Goal: Task Accomplishment & Management: Complete application form

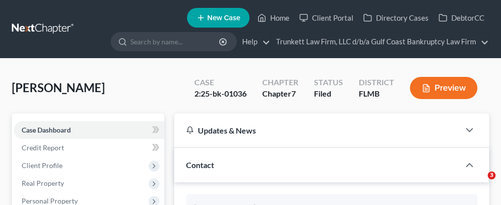
select select "0"
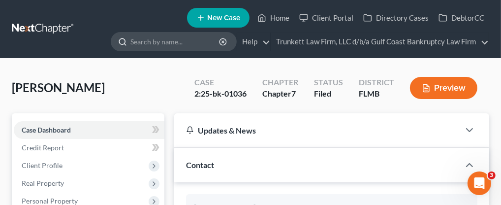
scroll to position [762, 0]
click at [283, 20] on link "Home" at bounding box center [274, 18] width 42 height 18
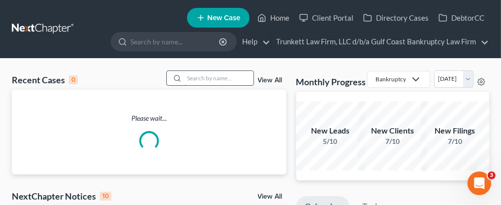
click at [200, 81] on input "search" at bounding box center [219, 78] width 69 height 14
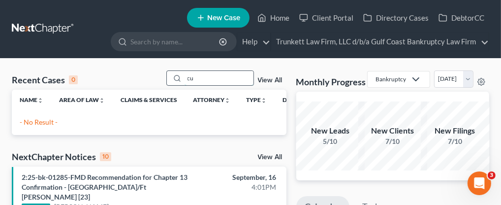
type input "c"
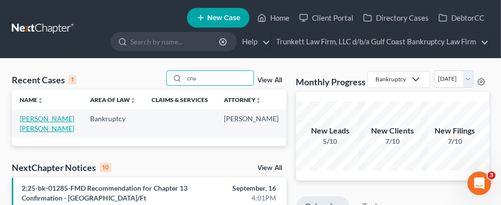
type input "cru"
click at [33, 131] on link "[PERSON_NAME] [PERSON_NAME]" at bounding box center [47, 123] width 55 height 18
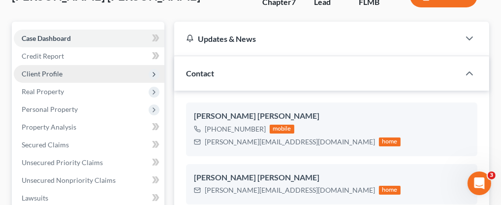
scroll to position [109, 0]
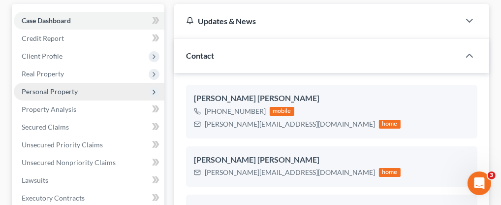
click at [79, 90] on span "Personal Property" at bounding box center [89, 92] width 151 height 18
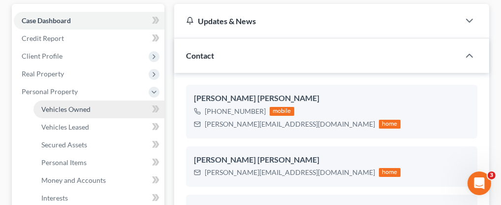
click at [82, 109] on span "Vehicles Owned" at bounding box center [65, 109] width 49 height 8
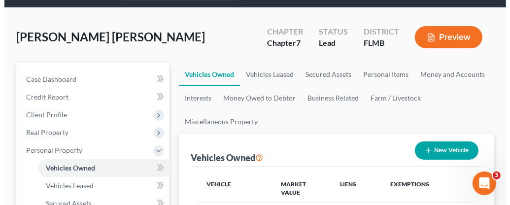
scroll to position [109, 0]
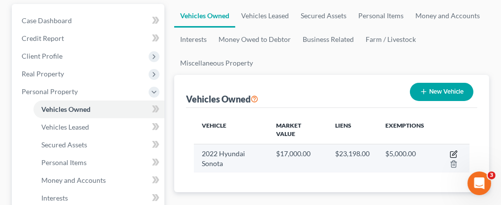
click at [456, 152] on icon "button" at bounding box center [454, 154] width 8 height 8
select select "0"
select select "4"
select select "3"
select select "0"
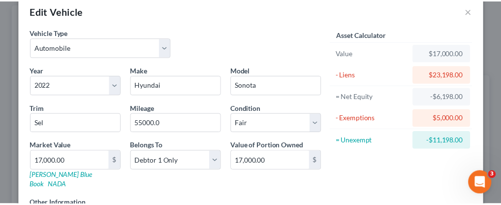
scroll to position [0, 0]
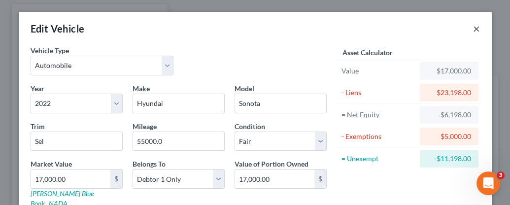
click at [474, 28] on button "×" at bounding box center [476, 29] width 7 height 12
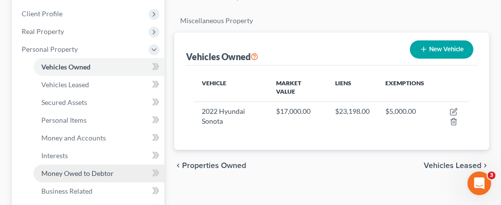
scroll to position [164, 0]
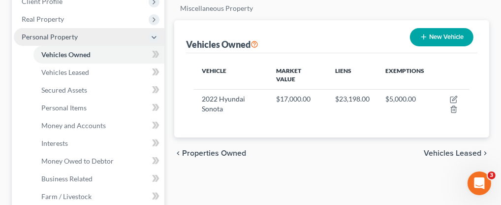
click at [40, 37] on span "Personal Property" at bounding box center [50, 36] width 56 height 8
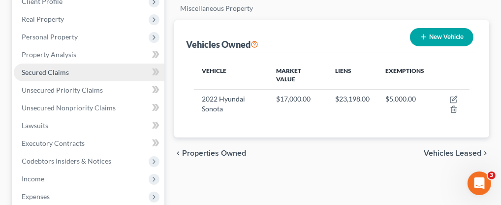
click at [54, 72] on span "Secured Claims" at bounding box center [45, 72] width 47 height 8
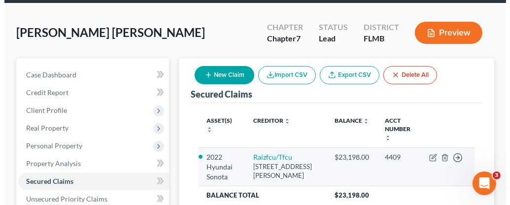
scroll to position [109, 0]
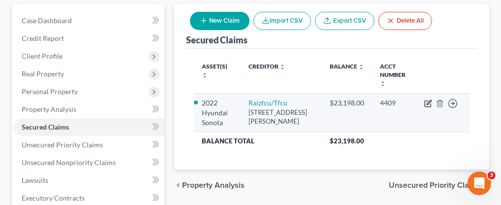
click at [428, 101] on icon "button" at bounding box center [428, 104] width 6 height 6
select select "45"
select select "2"
select select "0"
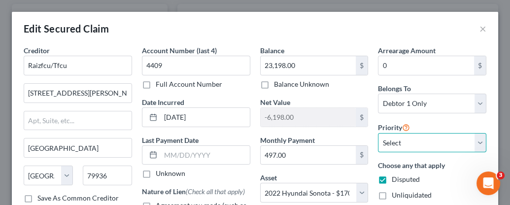
click at [409, 138] on select "Select 1st 2nd 3rd 4th 5th 6th 7th 8th 9th 10th 11th 12th 13th 14th 15th 16th 1…" at bounding box center [432, 143] width 108 height 20
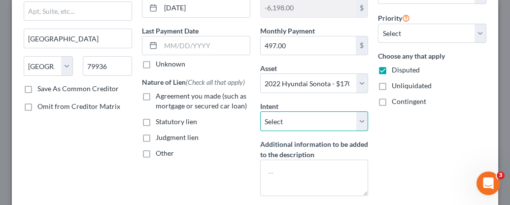
click at [286, 121] on select "Select Surrender Redeem Reaffirm Avoid Other" at bounding box center [314, 121] width 108 height 20
select select "2"
click at [260, 111] on select "Select Surrender Redeem Reaffirm Avoid Other" at bounding box center [314, 121] width 108 height 20
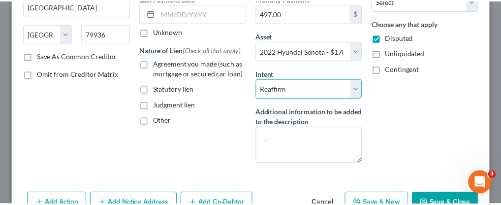
scroll to position [175, 0]
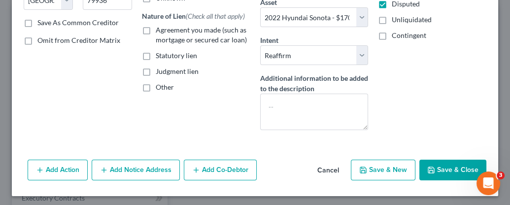
drag, startPoint x: 443, startPoint y: 165, endPoint x: 440, endPoint y: 161, distance: 5.3
click at [443, 165] on button "Save & Close" at bounding box center [452, 170] width 67 height 21
select select
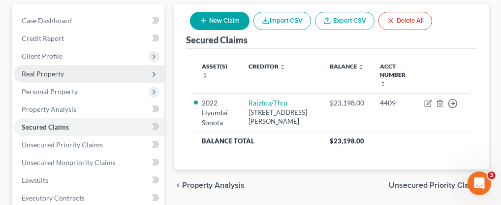
scroll to position [0, 0]
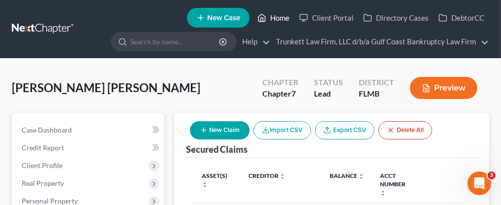
click at [283, 17] on link "Home" at bounding box center [274, 18] width 42 height 18
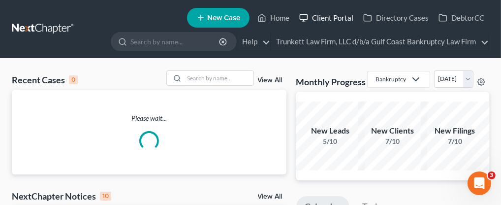
click at [331, 18] on link "Client Portal" at bounding box center [326, 18] width 64 height 18
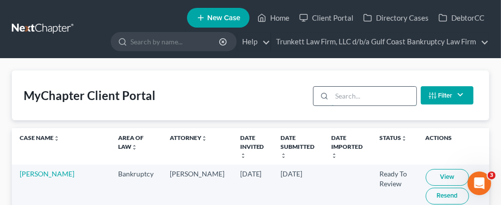
click at [355, 95] on input "search" at bounding box center [374, 96] width 84 height 19
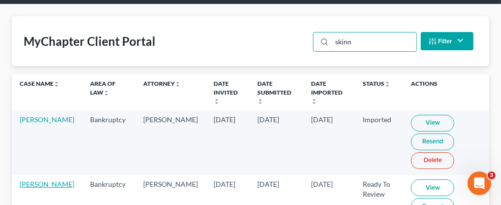
scroll to position [109, 0]
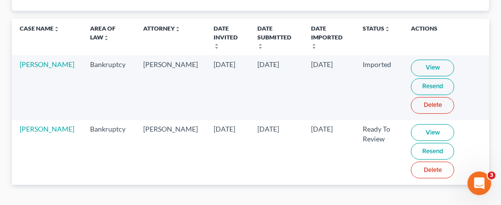
type input "skinn"
click at [417, 143] on link "Resend" at bounding box center [432, 151] width 43 height 17
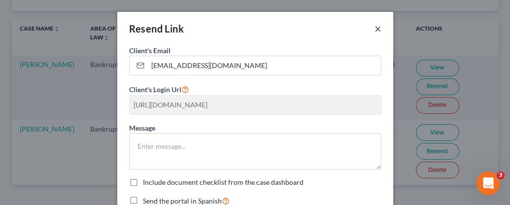
click at [374, 29] on button "×" at bounding box center [377, 29] width 7 height 12
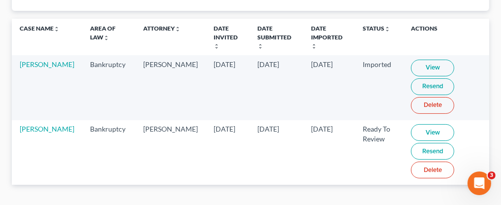
click at [355, 149] on td "Ready To Review" at bounding box center [379, 152] width 49 height 64
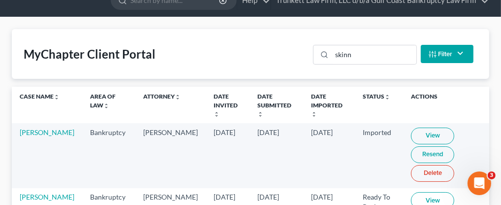
scroll to position [0, 0]
